Goal: Transaction & Acquisition: Purchase product/service

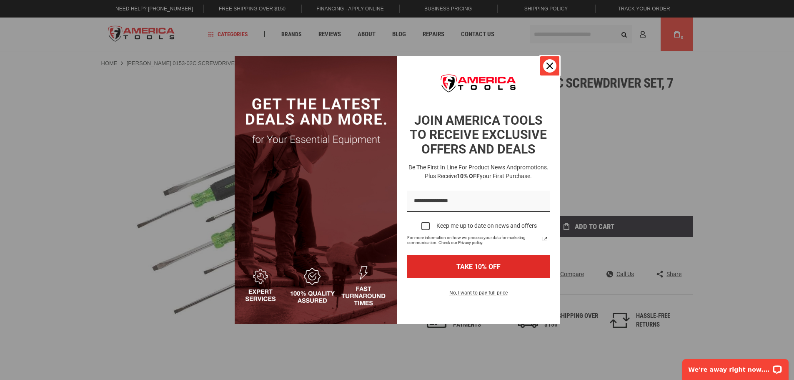
click at [546, 63] on icon "close icon" at bounding box center [549, 66] width 7 height 7
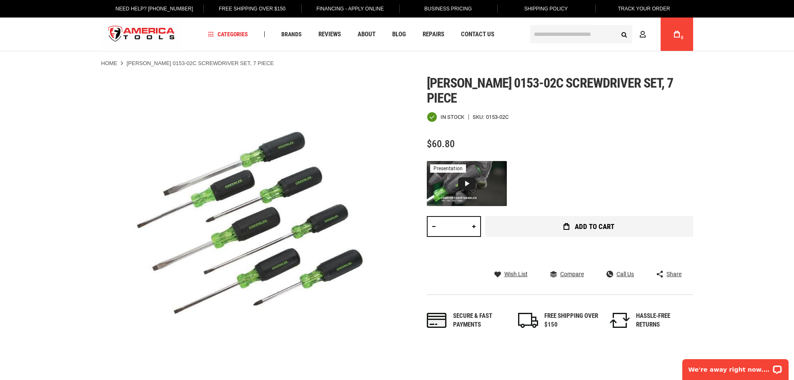
click at [560, 216] on button "Add to Cart" at bounding box center [589, 226] width 208 height 21
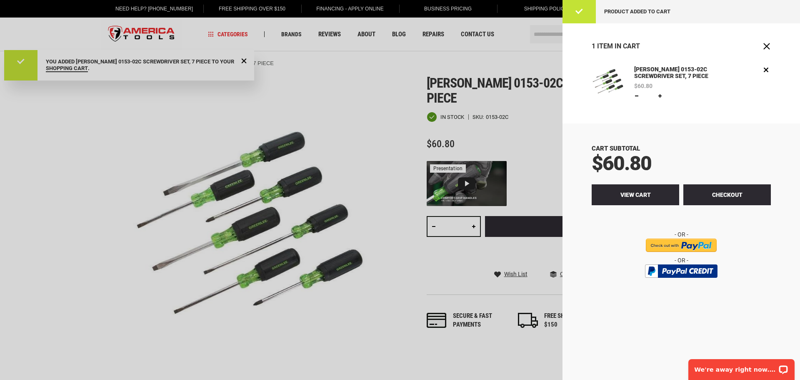
click at [635, 195] on span "View Cart" at bounding box center [635, 194] width 30 height 7
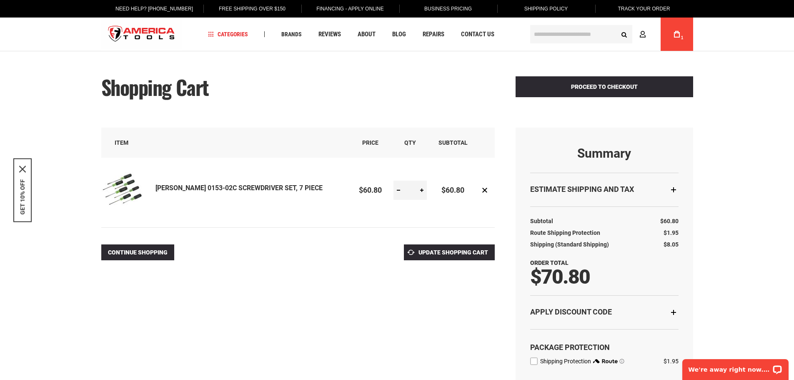
click at [241, 189] on link "[PERSON_NAME] 0153-02C SCREWDRIVER SET, 7 PIECE" at bounding box center [238, 188] width 167 height 8
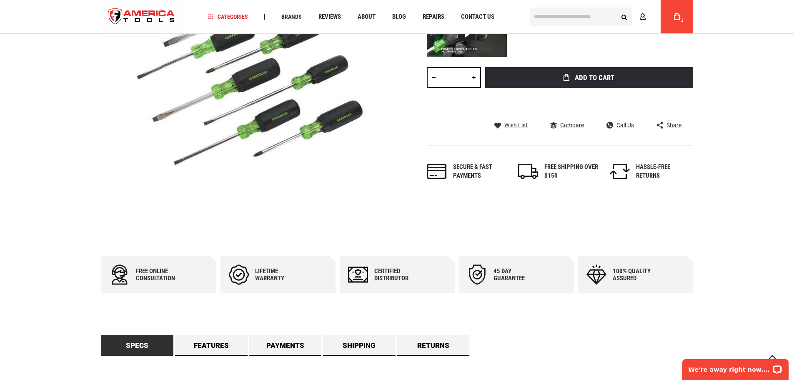
scroll to position [83, 0]
